Goal: Task Accomplishment & Management: Use online tool/utility

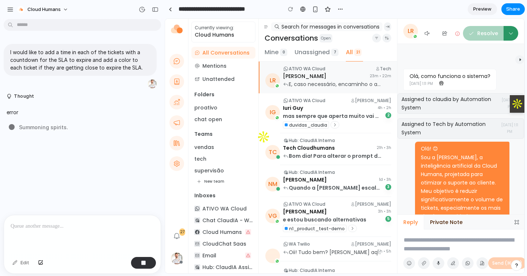
click at [310, 83] on span "E, caso necessário, encaminho o atendimento para um agente humano com todo o co…" at bounding box center [466, 83] width 355 height 7
click at [314, 105] on h4 "Iuri Guy" at bounding box center [326, 108] width 86 height 8
click at [311, 114] on span "mas sempre que aperta muito vai para um atendimento humano" at bounding box center [370, 115] width 175 height 7
click at [295, 115] on span "mas sempre que aperta muito vai para um atendimento humano" at bounding box center [370, 115] width 175 height 7
click at [305, 145] on h4 "tech cloudhumans" at bounding box center [326, 147] width 86 height 8
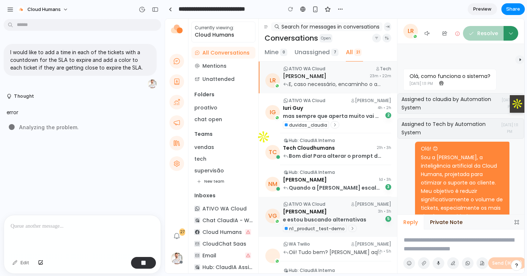
click at [320, 217] on span "e estou buscando alternativas" at bounding box center [324, 219] width 83 height 7
